Goal: Ask a question

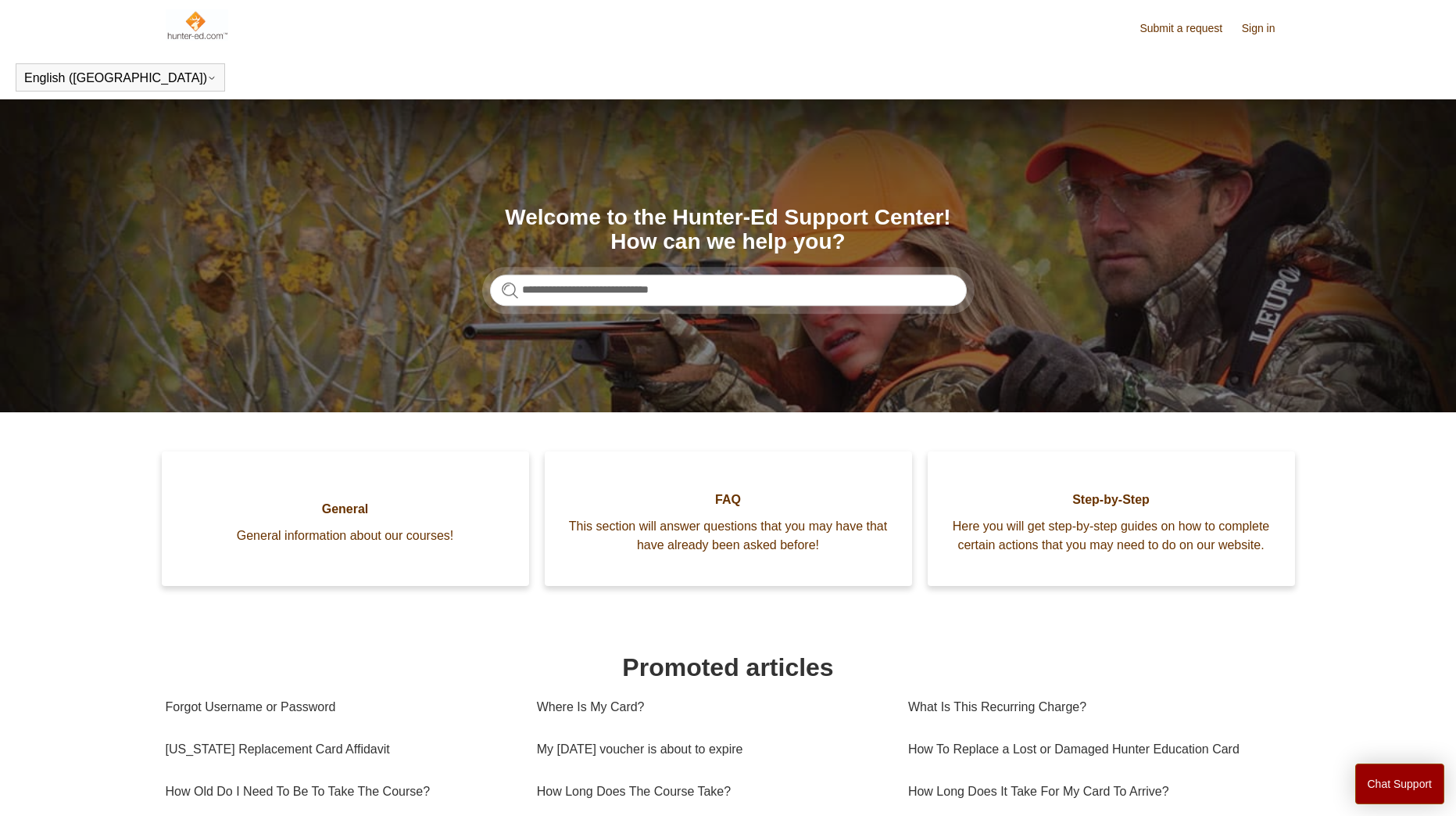
type input "**********"
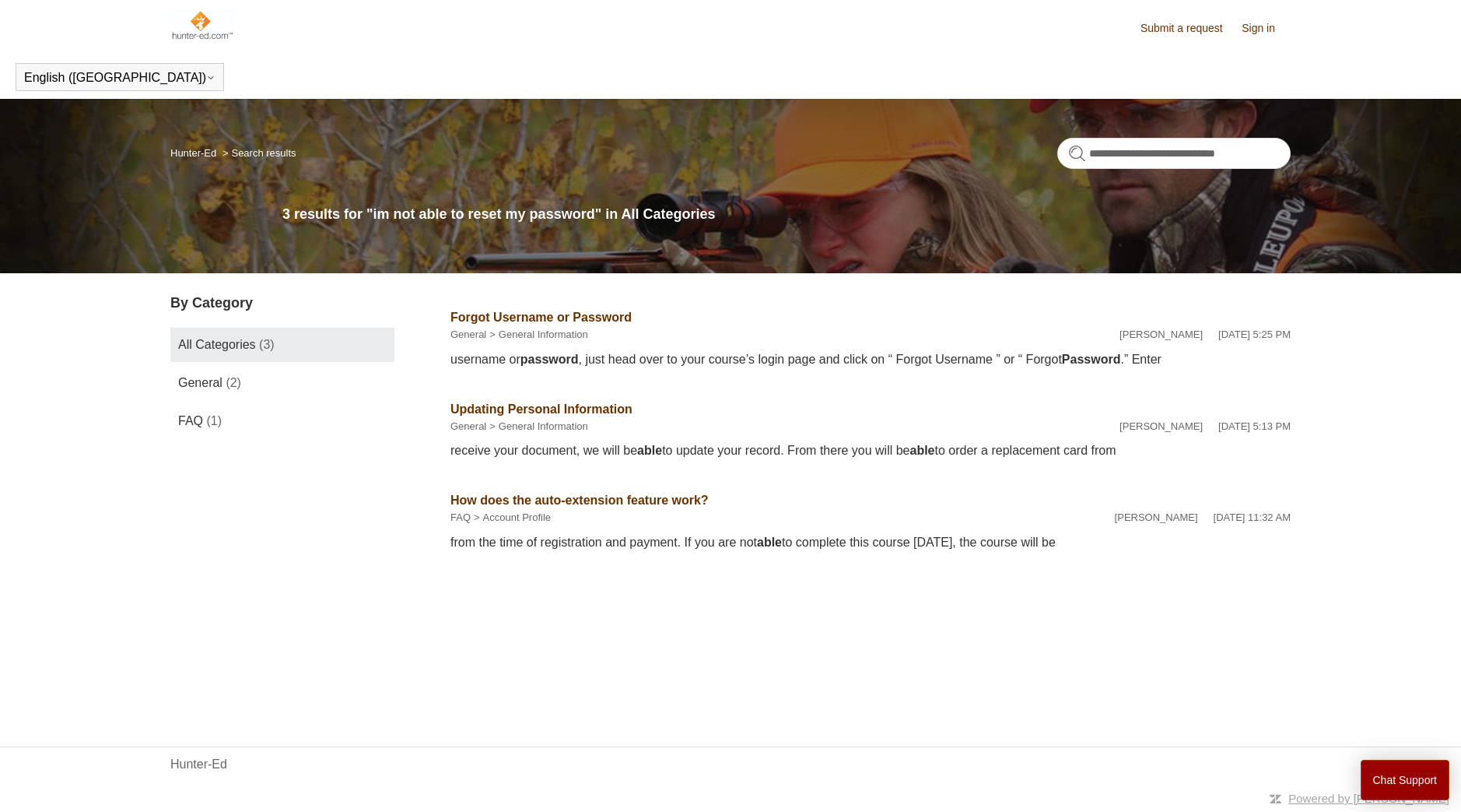
click at [719, 358] on div "username or password , just head over to your course’s login page and click on …" at bounding box center [871, 359] width 841 height 18
click at [544, 313] on link "Forgot Username or Password" at bounding box center [541, 317] width 181 height 14
